Goal: Task Accomplishment & Management: Use online tool/utility

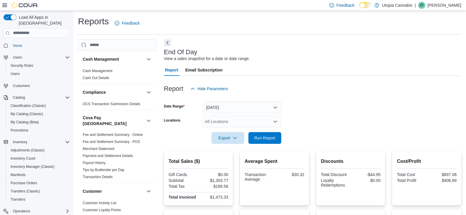
click at [265, 135] on span "Run Report" at bounding box center [264, 138] width 21 height 6
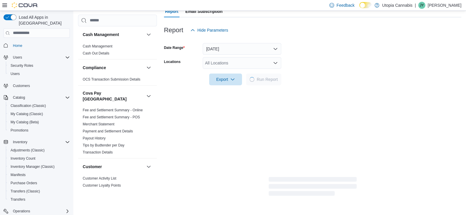
scroll to position [56, 0]
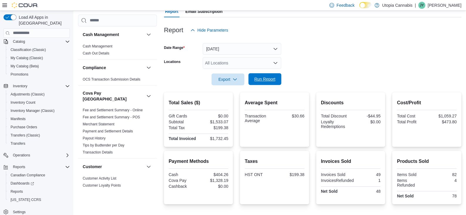
click at [258, 77] on span "Run Report" at bounding box center [264, 79] width 21 height 6
click at [266, 83] on span "Run Report" at bounding box center [265, 79] width 26 height 12
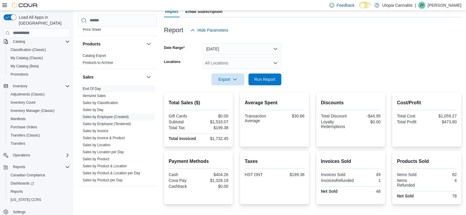
scroll to position [471, 0]
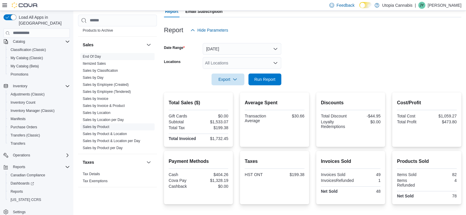
click at [100, 125] on link "Sales by Product" at bounding box center [96, 127] width 27 height 4
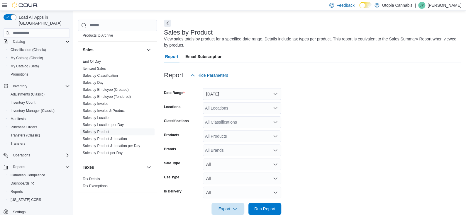
scroll to position [19, 0]
click at [246, 93] on button "[DATE]" at bounding box center [242, 95] width 79 height 12
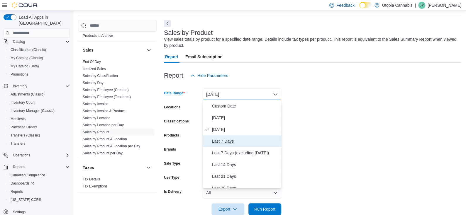
click at [234, 138] on span "Last 7 Days" at bounding box center [245, 141] width 67 height 7
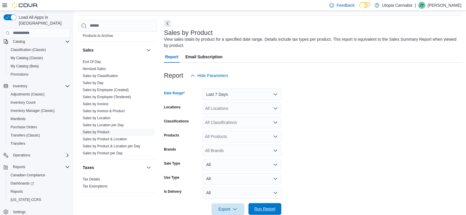
click at [272, 205] on span "Run Report" at bounding box center [265, 209] width 26 height 12
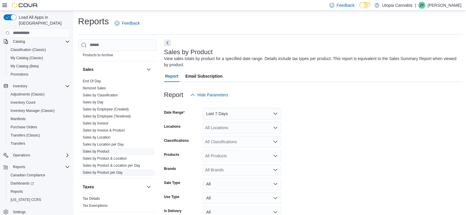
scroll to position [88, 0]
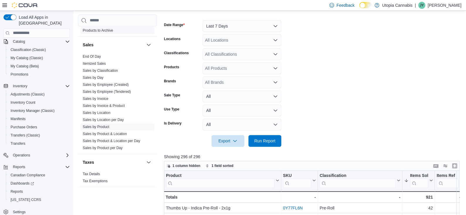
click at [93, 55] on link "End Of Day" at bounding box center [92, 57] width 18 height 4
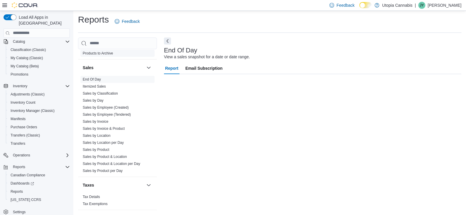
scroll to position [1, 0]
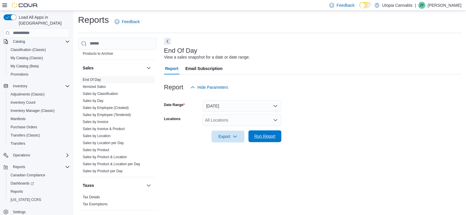
drag, startPoint x: 259, startPoint y: 131, endPoint x: 259, endPoint y: 135, distance: 4.1
click at [259, 132] on span "Run Report" at bounding box center [265, 136] width 26 height 12
